Goal: Task Accomplishment & Management: Manage account settings

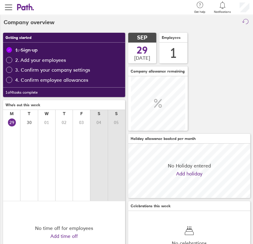
scroll to position [54, 122]
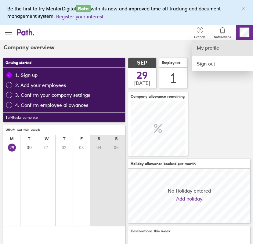
click at [220, 46] on link "My profile" at bounding box center [222, 48] width 61 height 16
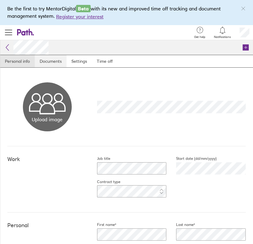
click at [53, 60] on link "Documents" at bounding box center [51, 61] width 32 height 12
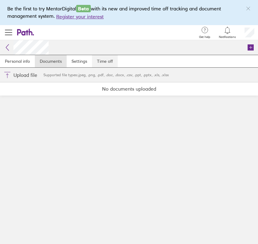
click at [117, 61] on link "Time off" at bounding box center [105, 61] width 26 height 12
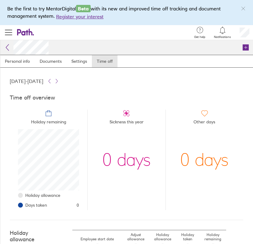
scroll to position [83, 0]
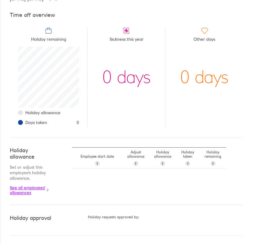
click at [34, 186] on link "See all employees' allowances" at bounding box center [29, 190] width 38 height 10
